Goal: Book appointment/travel/reservation

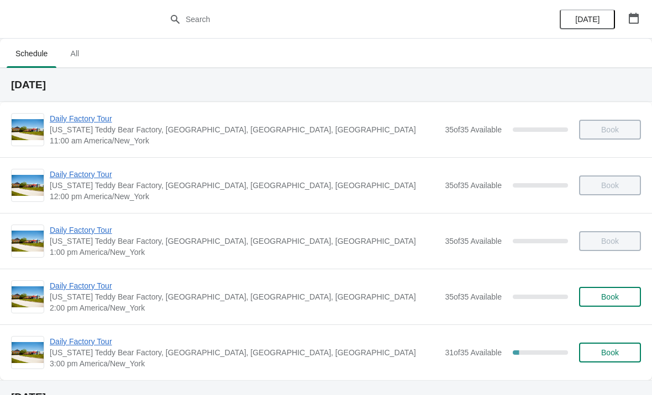
click at [113, 345] on span "Daily Factory Tour" at bounding box center [244, 341] width 389 height 11
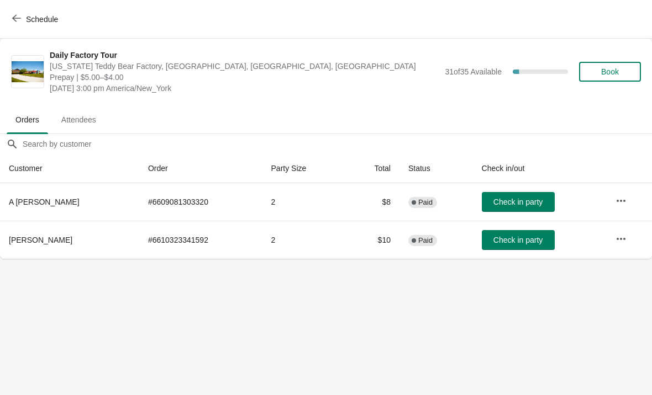
click at [626, 209] on button "button" at bounding box center [621, 201] width 20 height 20
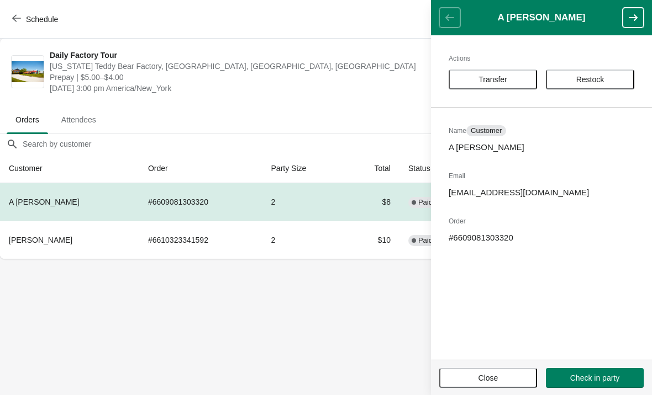
click at [511, 76] on span "Transfer" at bounding box center [492, 79] width 68 height 9
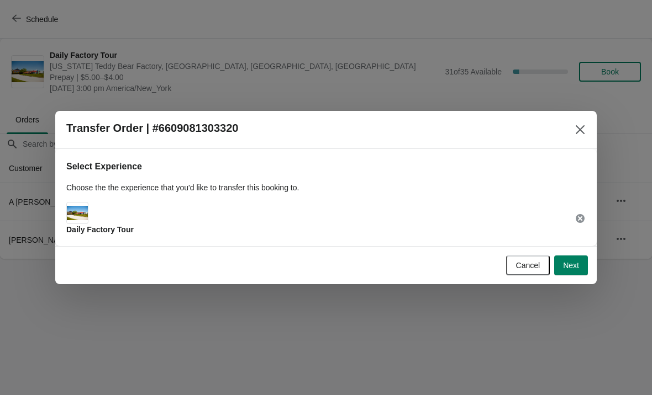
click at [578, 270] on span "Next" at bounding box center [571, 265] width 16 height 9
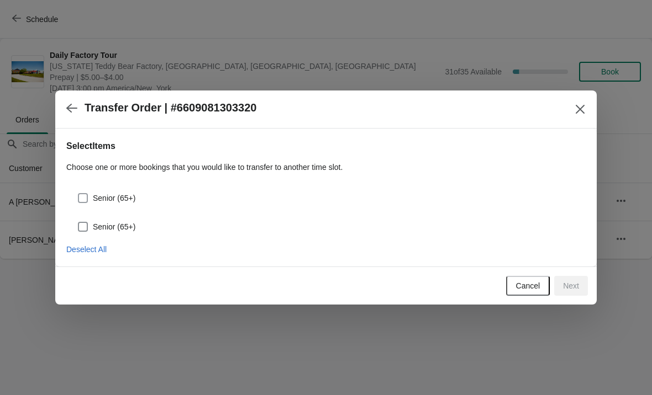
click at [85, 202] on span at bounding box center [83, 198] width 10 height 10
click at [78, 194] on input "Senior (65+)" at bounding box center [78, 193] width 1 height 1
checkbox input "true"
select select "Senior (65+)"
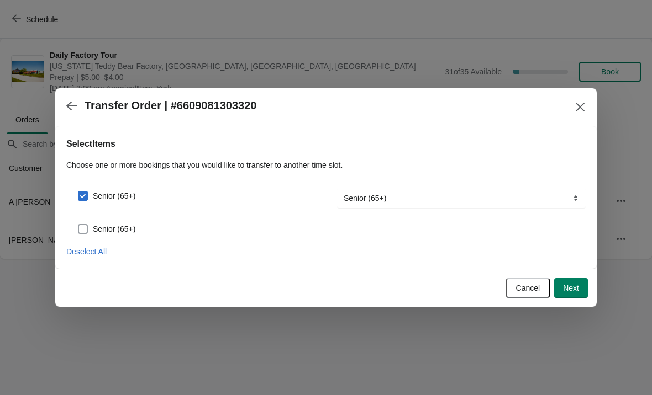
click at [87, 226] on span at bounding box center [83, 229] width 10 height 10
click at [78, 225] on input "Senior (65+)" at bounding box center [78, 224] width 1 height 1
checkbox input "true"
select select "Senior (65+)"
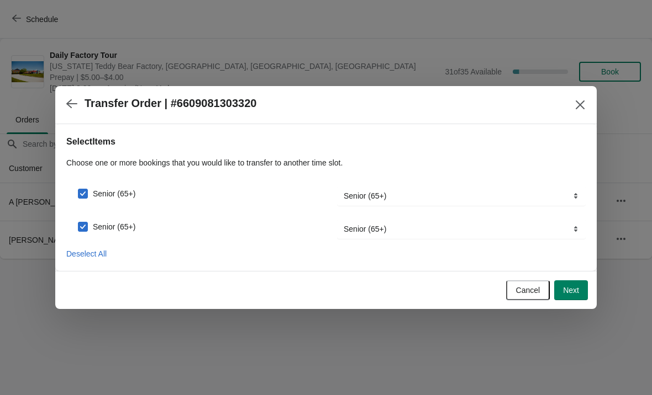
click at [574, 295] on span "Next" at bounding box center [571, 290] width 16 height 9
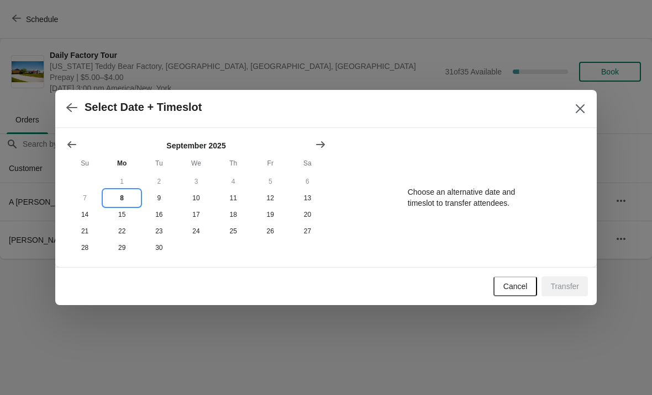
click at [123, 199] on button "8" at bounding box center [121, 198] width 37 height 17
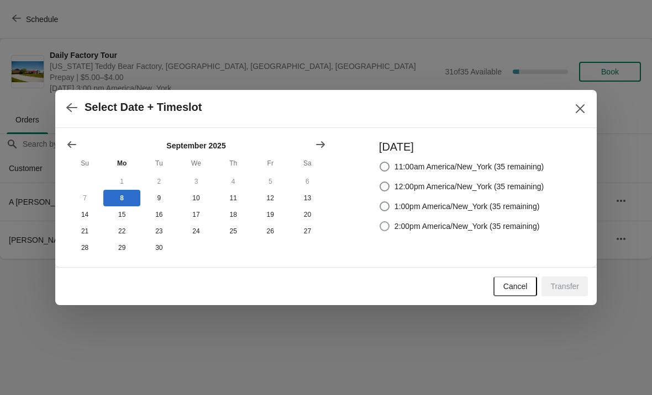
click at [381, 226] on span at bounding box center [384, 226] width 10 height 10
click at [380, 222] on input "2:00pm America/New_York (35 remaining)" at bounding box center [379, 221] width 1 height 1
radio input "true"
click at [568, 288] on span "Transfer" at bounding box center [564, 286] width 29 height 9
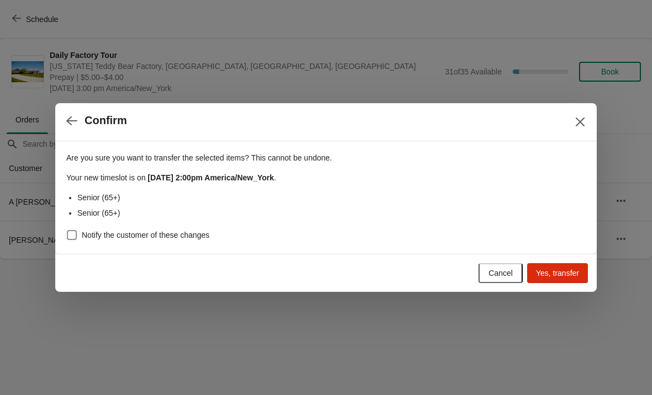
click at [563, 279] on button "Yes, transfer" at bounding box center [557, 273] width 61 height 20
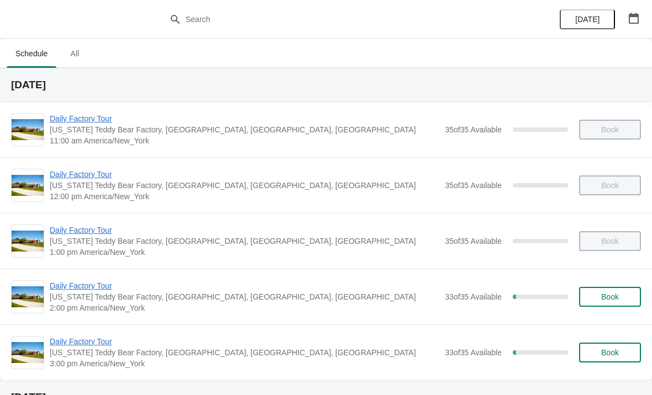
click at [65, 340] on span "Daily Factory Tour" at bounding box center [244, 341] width 389 height 11
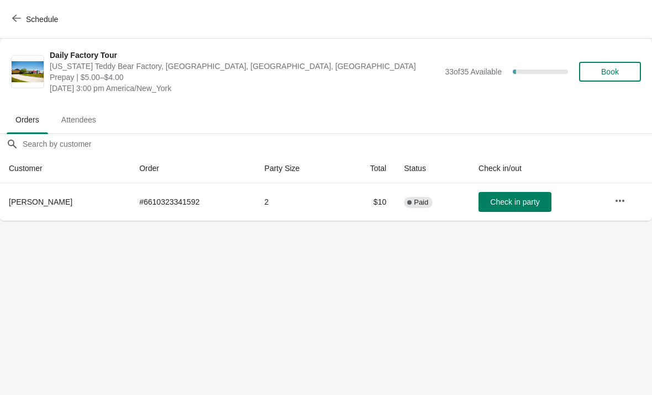
click at [17, 22] on icon "button" at bounding box center [16, 18] width 9 height 9
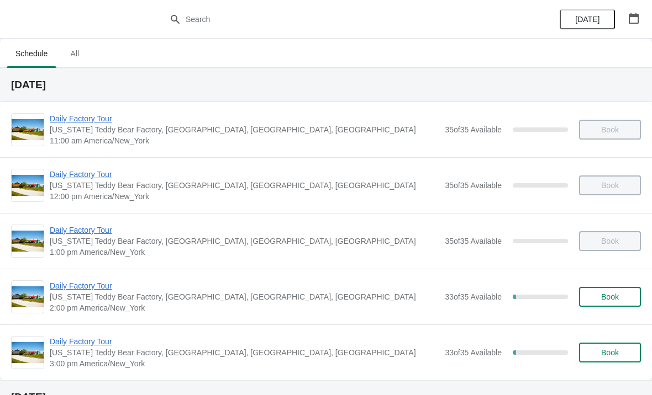
click at [69, 284] on span "Daily Factory Tour" at bounding box center [244, 286] width 389 height 11
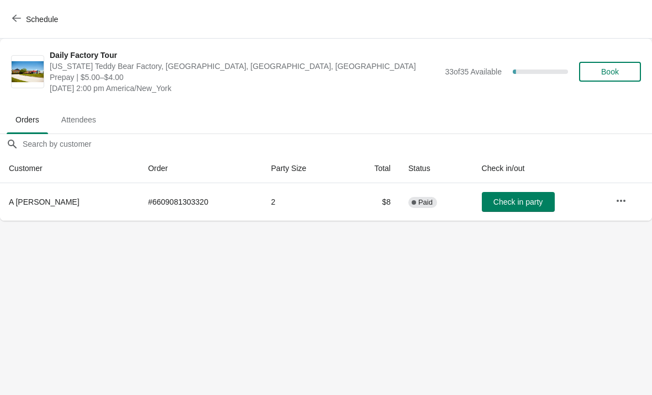
click at [500, 207] on span "Check in party" at bounding box center [517, 202] width 49 height 9
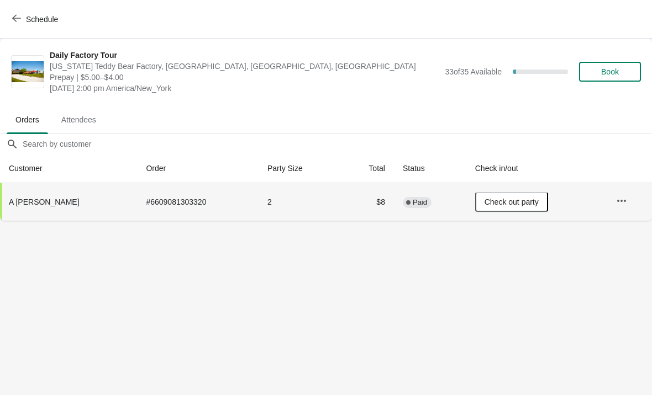
click at [9, 26] on button "Schedule" at bounding box center [36, 19] width 61 height 20
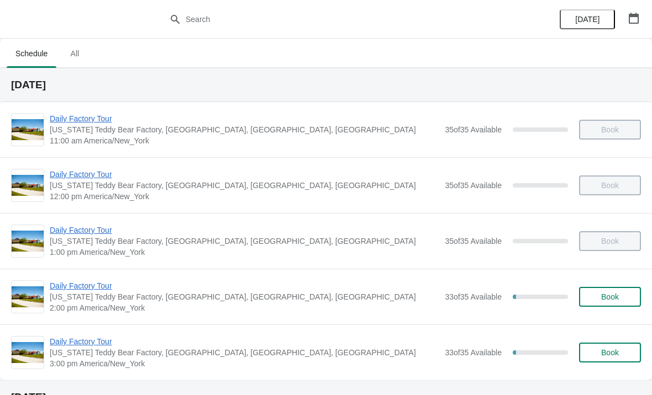
click at [70, 289] on span "Daily Factory Tour" at bounding box center [244, 286] width 389 height 11
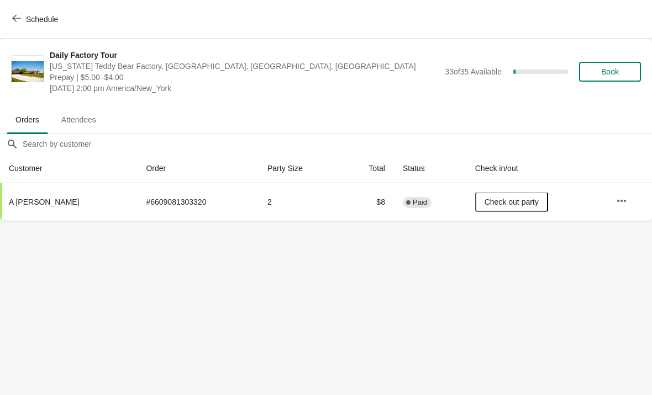
click at [14, 22] on icon "button" at bounding box center [16, 18] width 9 height 9
